Goal: Transaction & Acquisition: Purchase product/service

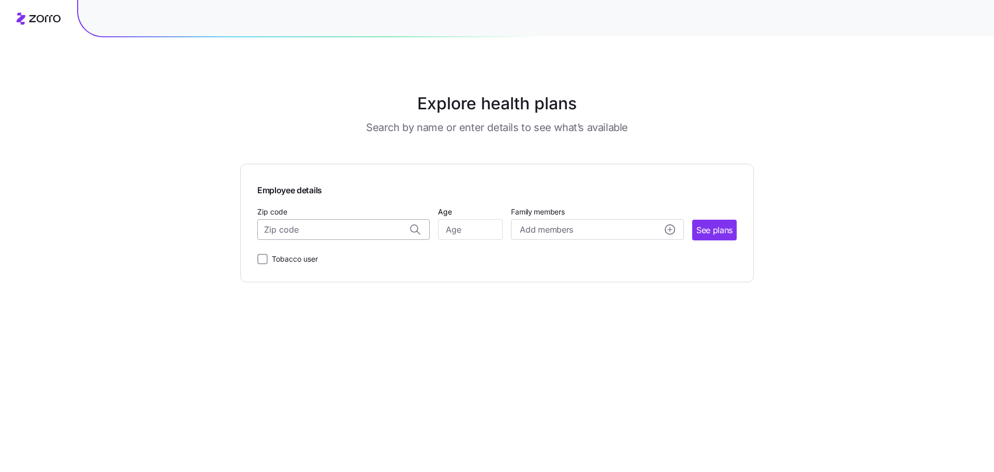
click at [340, 230] on input "Zip code" at bounding box center [343, 229] width 172 height 21
type input "21093"
click at [710, 228] on span "See plans" at bounding box center [714, 230] width 36 height 13
click at [456, 232] on input "Age" at bounding box center [470, 229] width 65 height 21
type input "30"
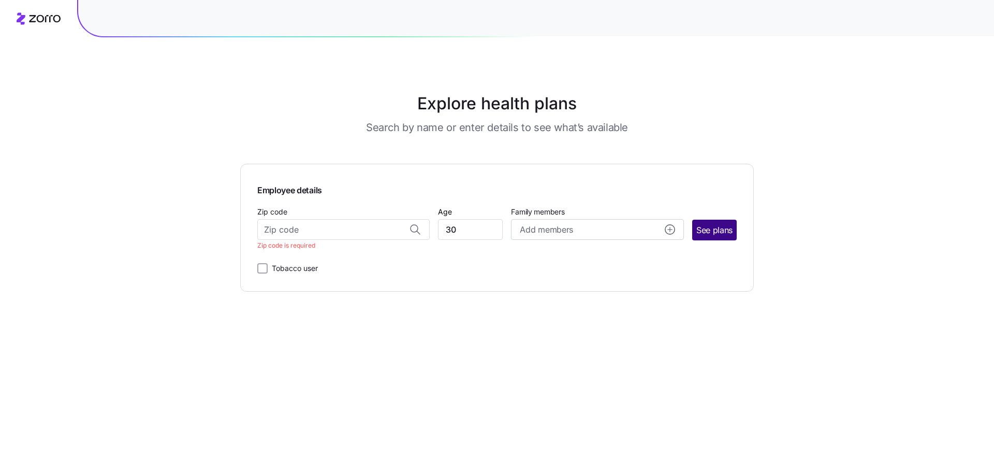
click at [715, 225] on span "See plans" at bounding box center [714, 230] width 36 height 13
click at [676, 230] on button "Add members" at bounding box center [597, 229] width 172 height 21
click at [328, 232] on input "Zip code" at bounding box center [343, 229] width 172 height 21
click at [346, 260] on span "21093, [GEOGRAPHIC_DATA], [GEOGRAPHIC_DATA]" at bounding box center [341, 256] width 145 height 13
type input "21093, [GEOGRAPHIC_DATA], [GEOGRAPHIC_DATA]"
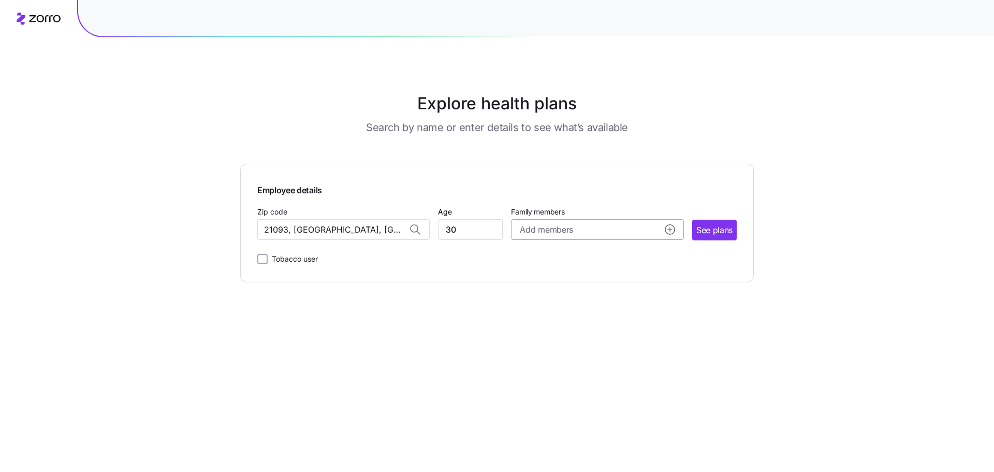
click at [670, 230] on icon "add icon" at bounding box center [670, 229] width 10 height 10
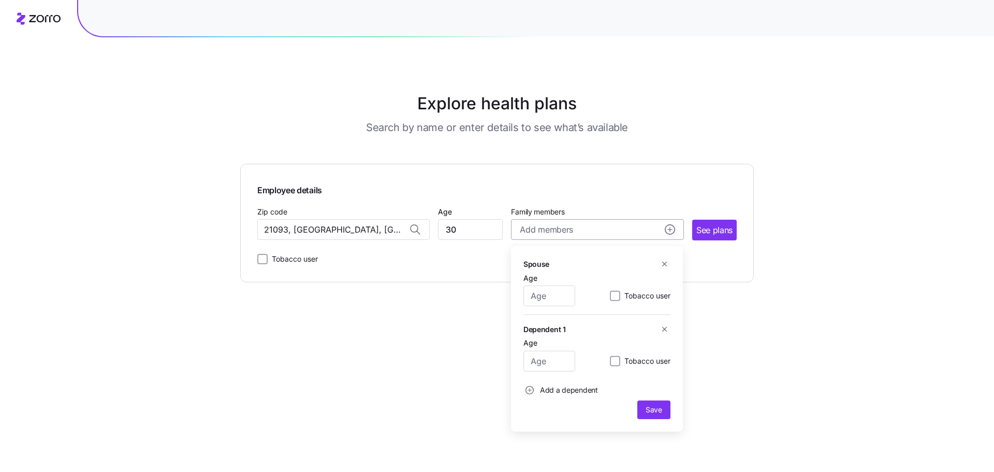
click at [670, 230] on icon "add icon" at bounding box center [670, 229] width 10 height 10
click at [701, 226] on span "See plans" at bounding box center [714, 230] width 36 height 13
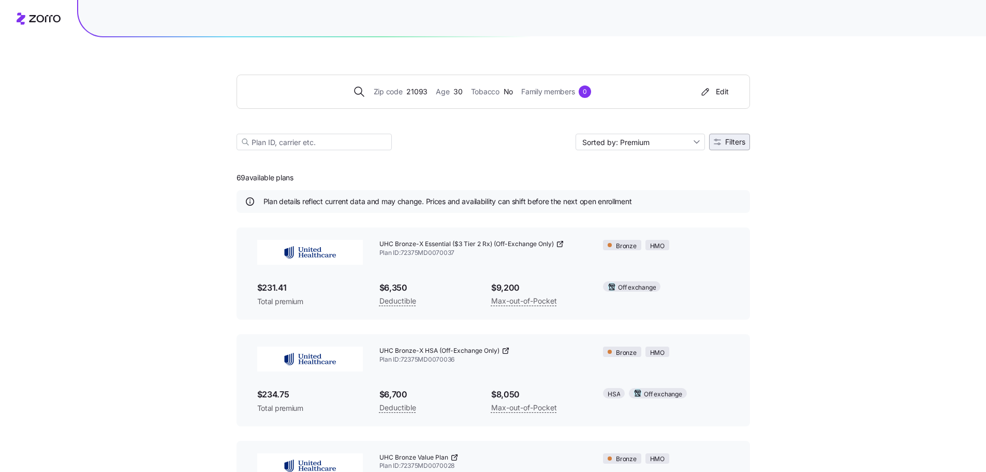
click at [730, 143] on span "Filters" at bounding box center [735, 141] width 20 height 7
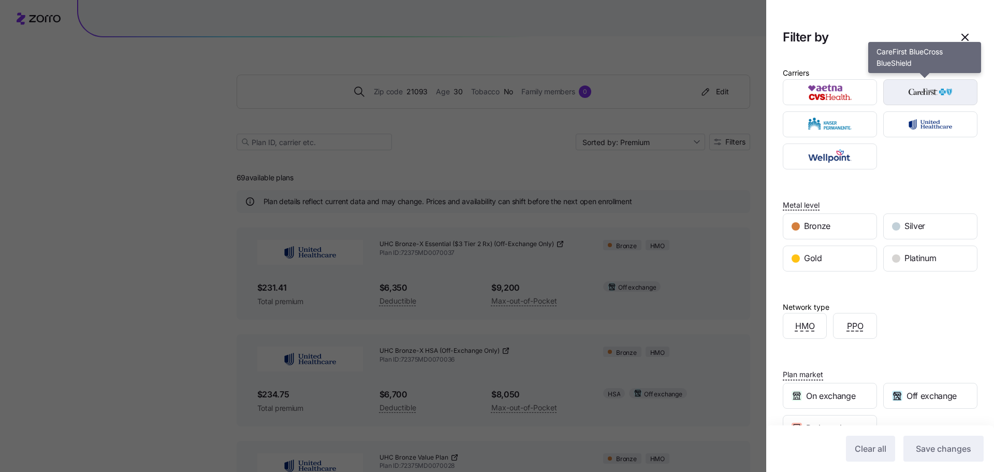
click at [914, 92] on img "button" at bounding box center [931, 92] width 76 height 21
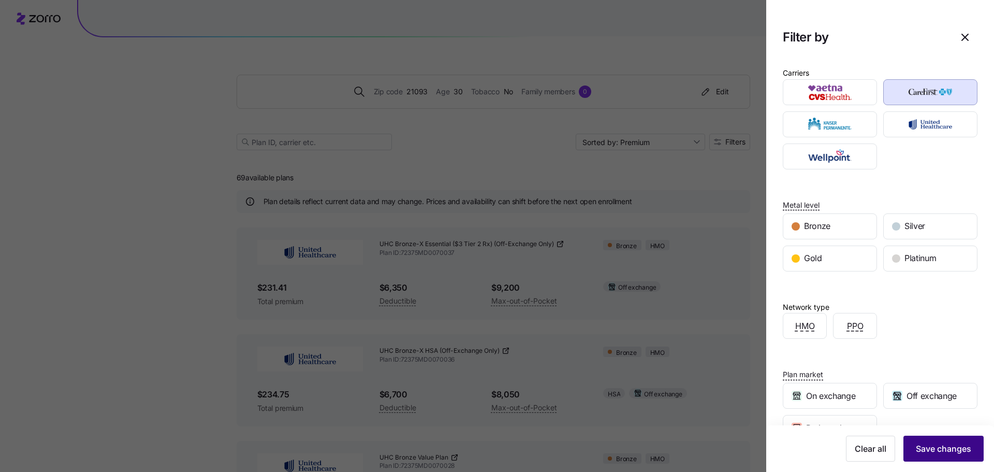
click at [924, 451] on span "Save changes" at bounding box center [943, 448] width 55 height 12
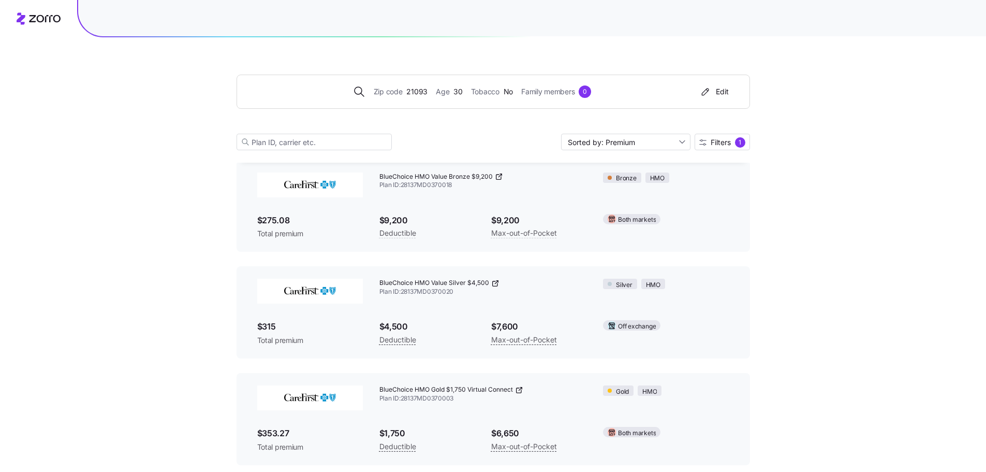
scroll to position [255, 0]
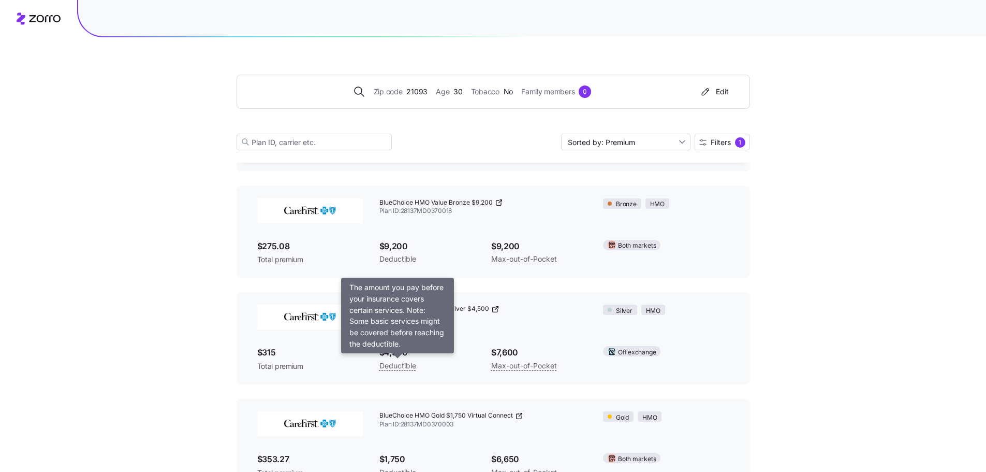
click at [399, 370] on span "Deductible" at bounding box center [398, 365] width 37 height 12
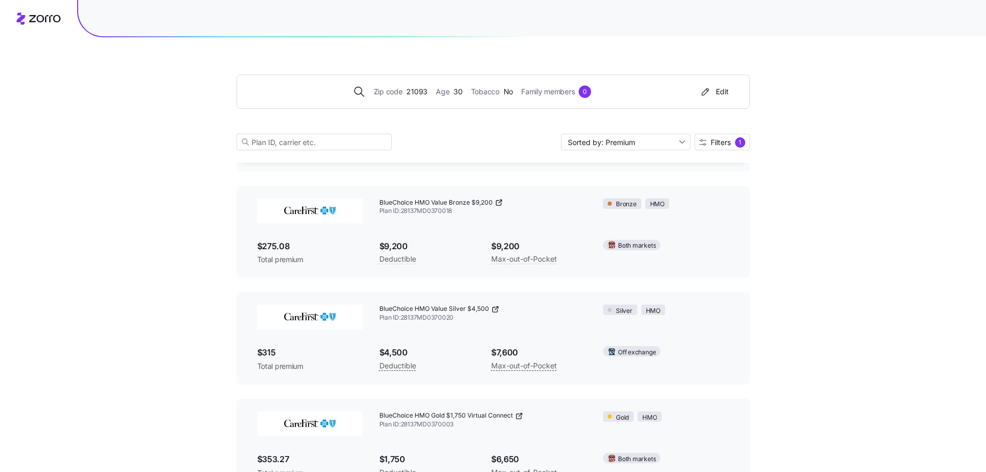
click at [398, 355] on span "$4,500" at bounding box center [427, 352] width 95 height 13
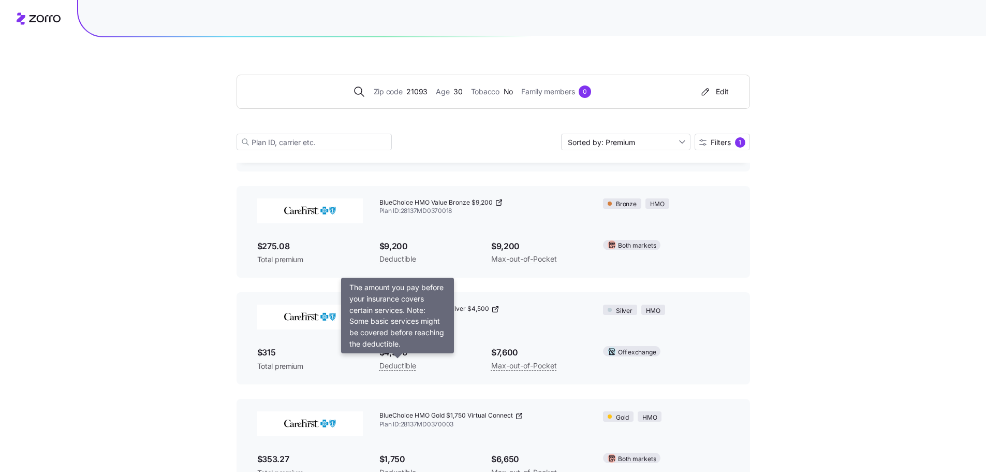
click at [398, 364] on span "Deductible" at bounding box center [398, 365] width 37 height 12
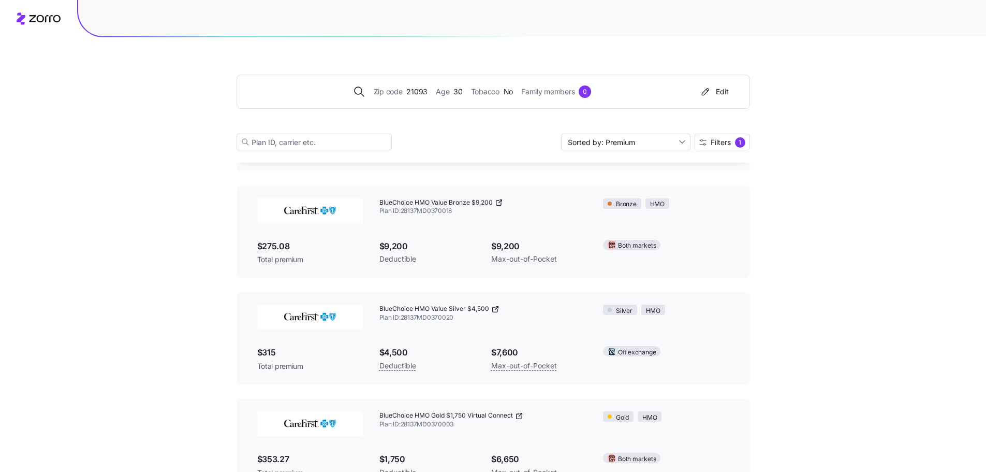
click at [398, 351] on span "$4,500" at bounding box center [427, 352] width 95 height 13
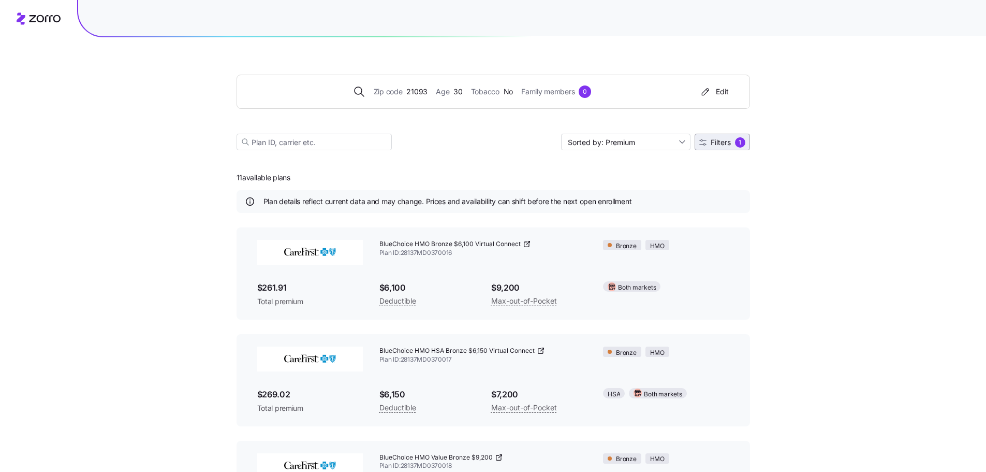
click at [730, 141] on span "Filters" at bounding box center [721, 142] width 20 height 7
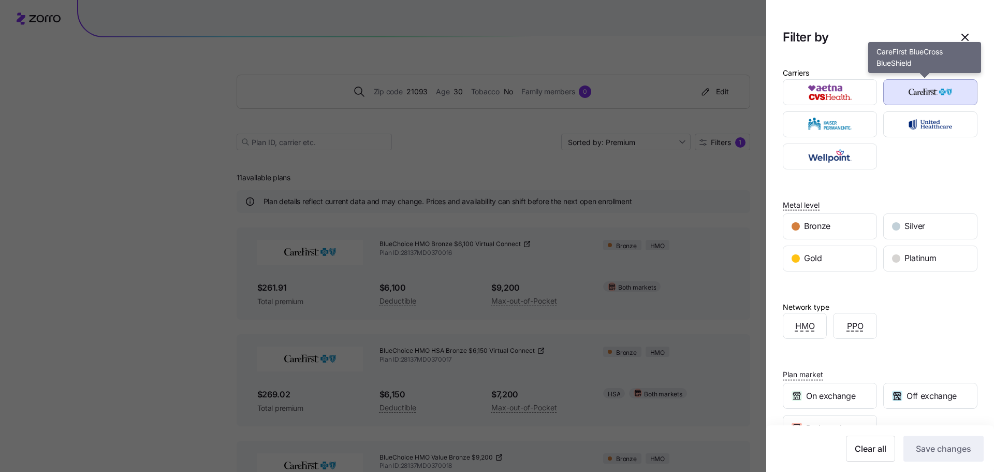
click at [932, 91] on img "button" at bounding box center [931, 92] width 76 height 21
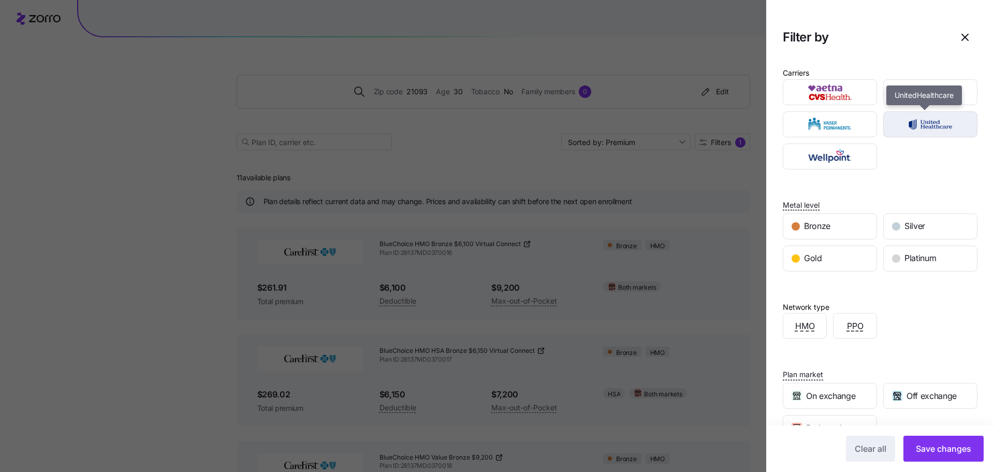
click at [934, 126] on img "button" at bounding box center [931, 124] width 76 height 21
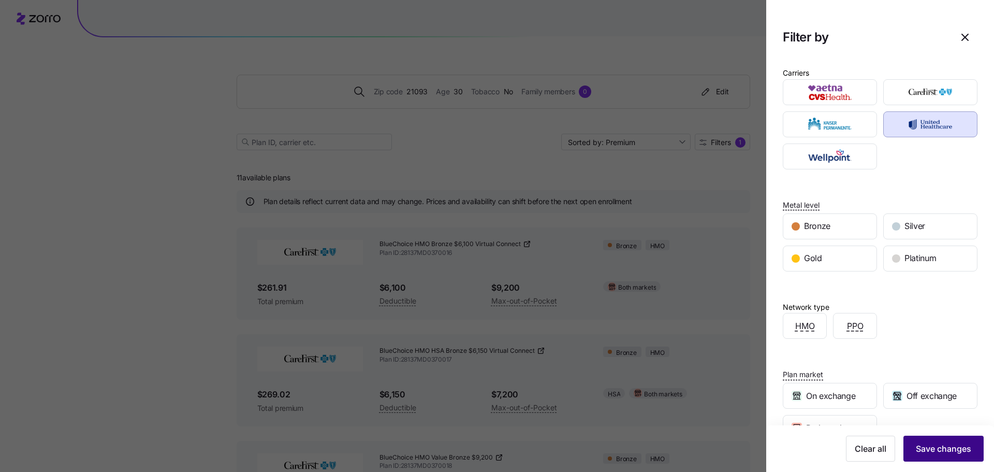
click at [941, 445] on span "Save changes" at bounding box center [943, 448] width 55 height 12
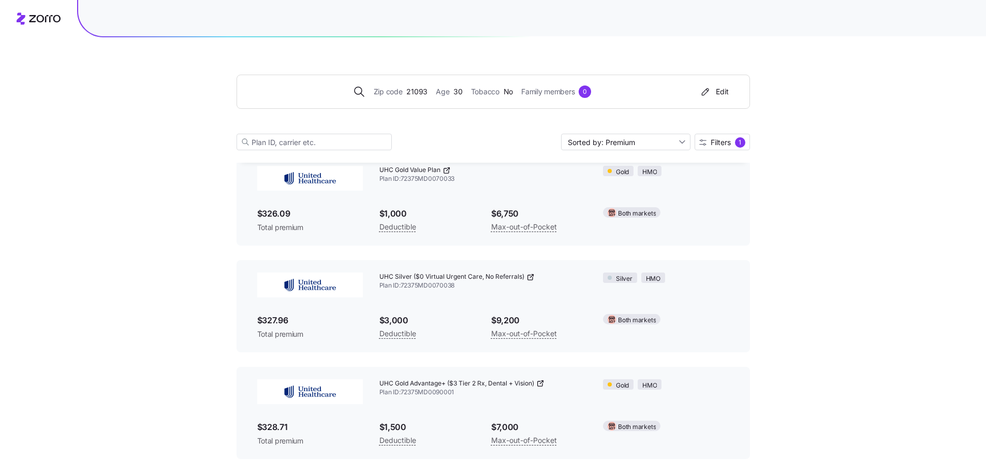
scroll to position [1461, 0]
